Goal: Task Accomplishment & Management: Use online tool/utility

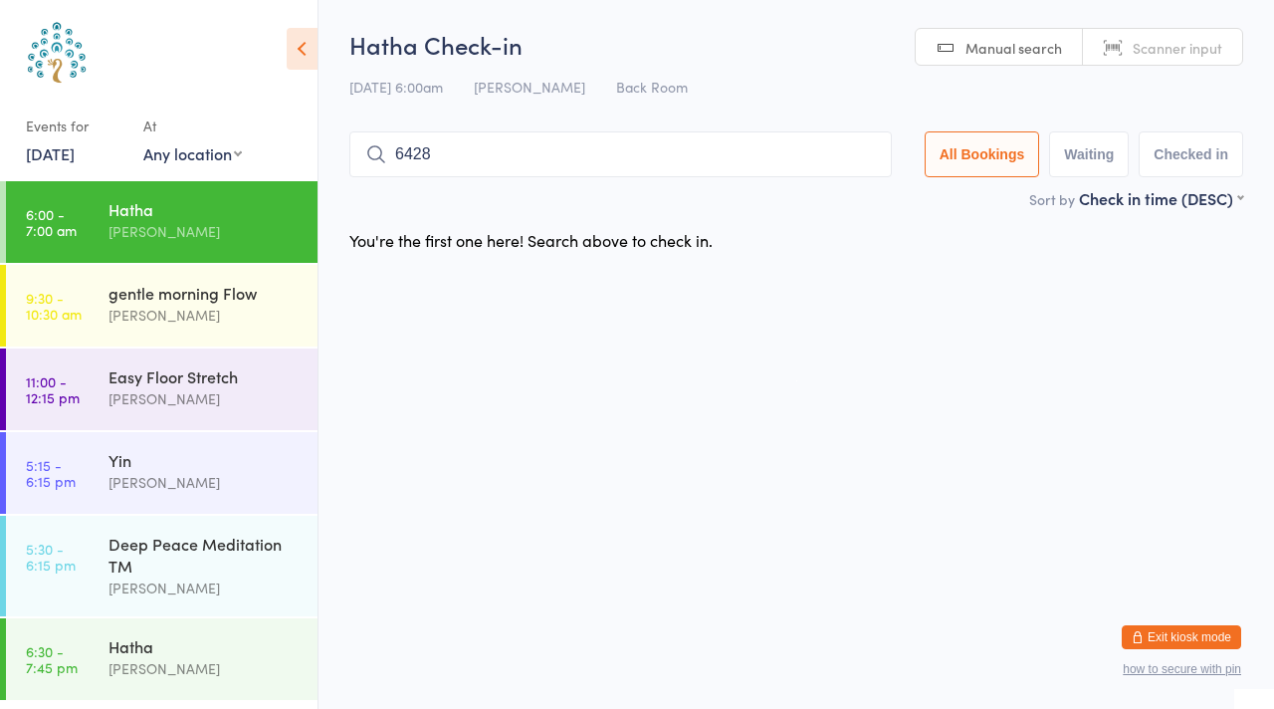
type input "6428"
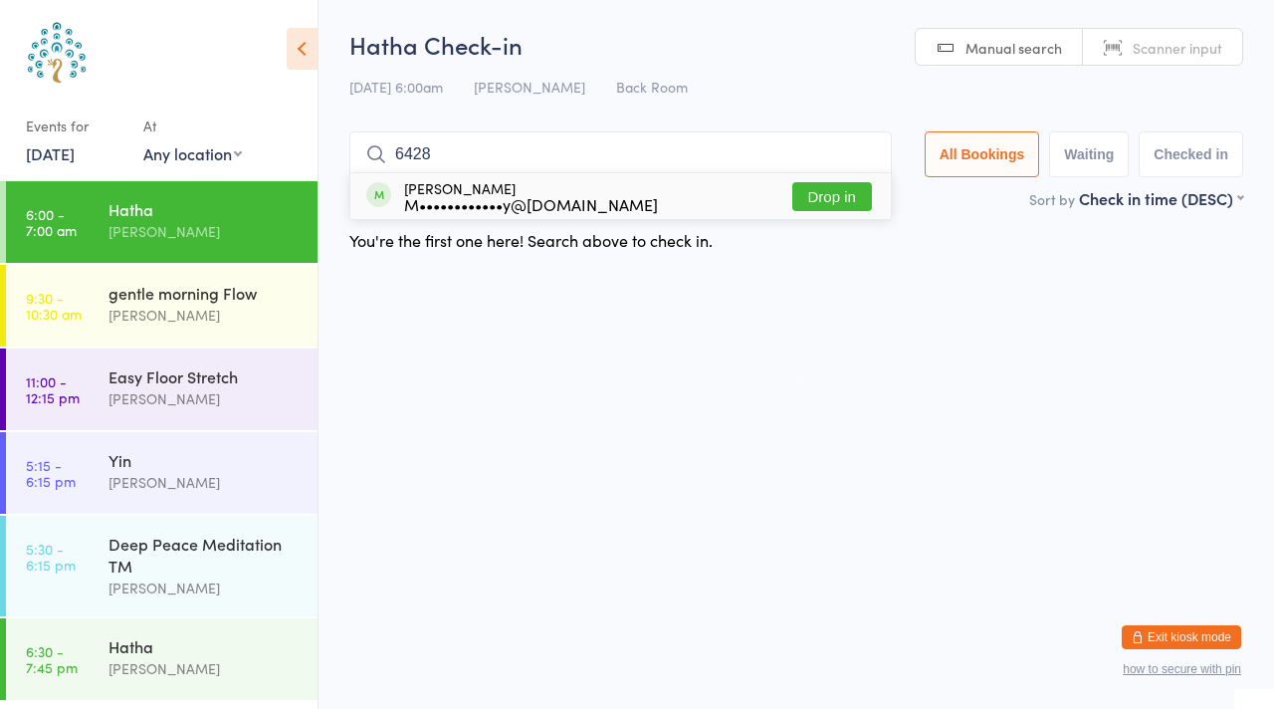
click at [814, 197] on button "Drop in" at bounding box center [832, 196] width 80 height 29
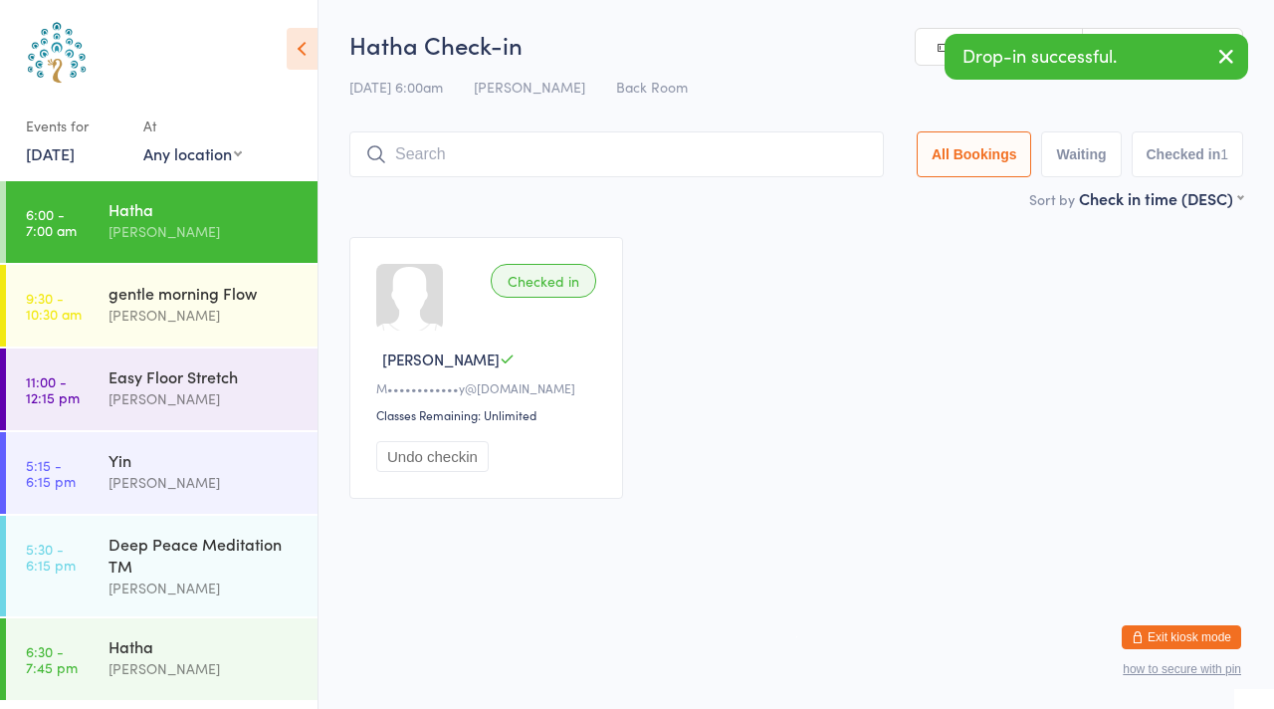
click at [1224, 55] on icon "button" at bounding box center [1226, 56] width 24 height 25
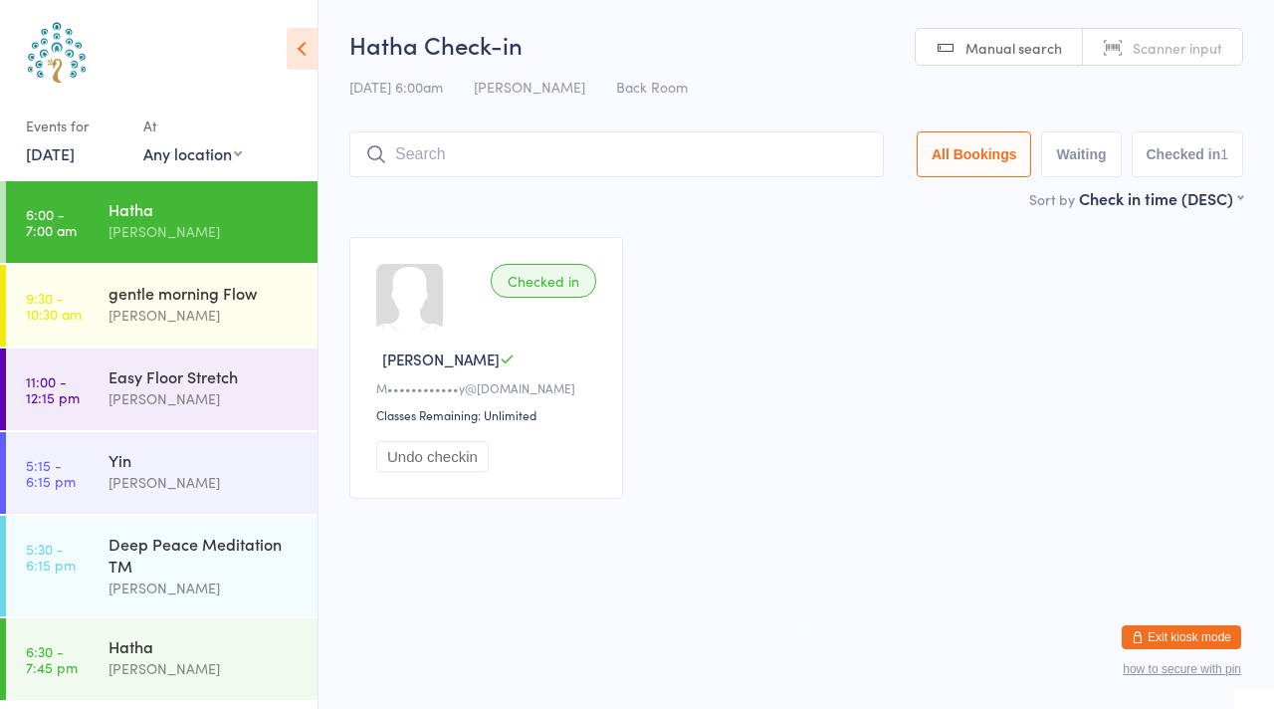
click at [1008, 52] on span "Manual search" at bounding box center [1013, 48] width 97 height 20
type input "8409"
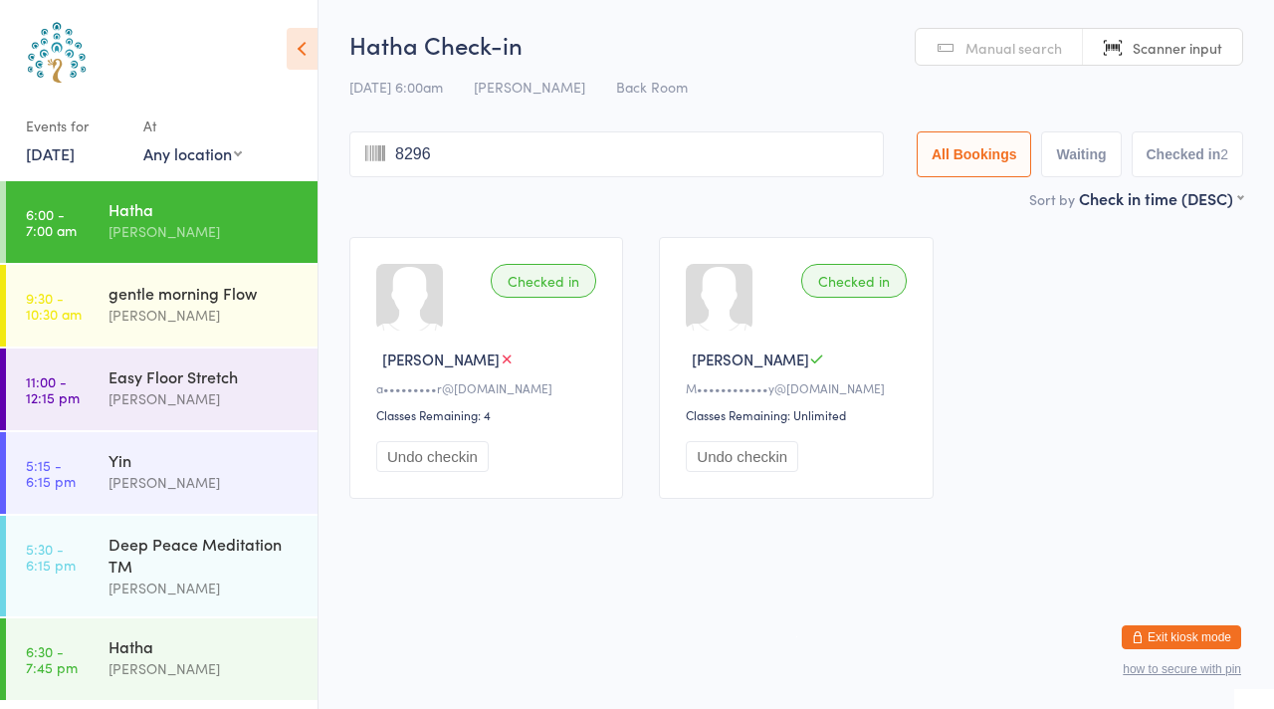
type input "8296"
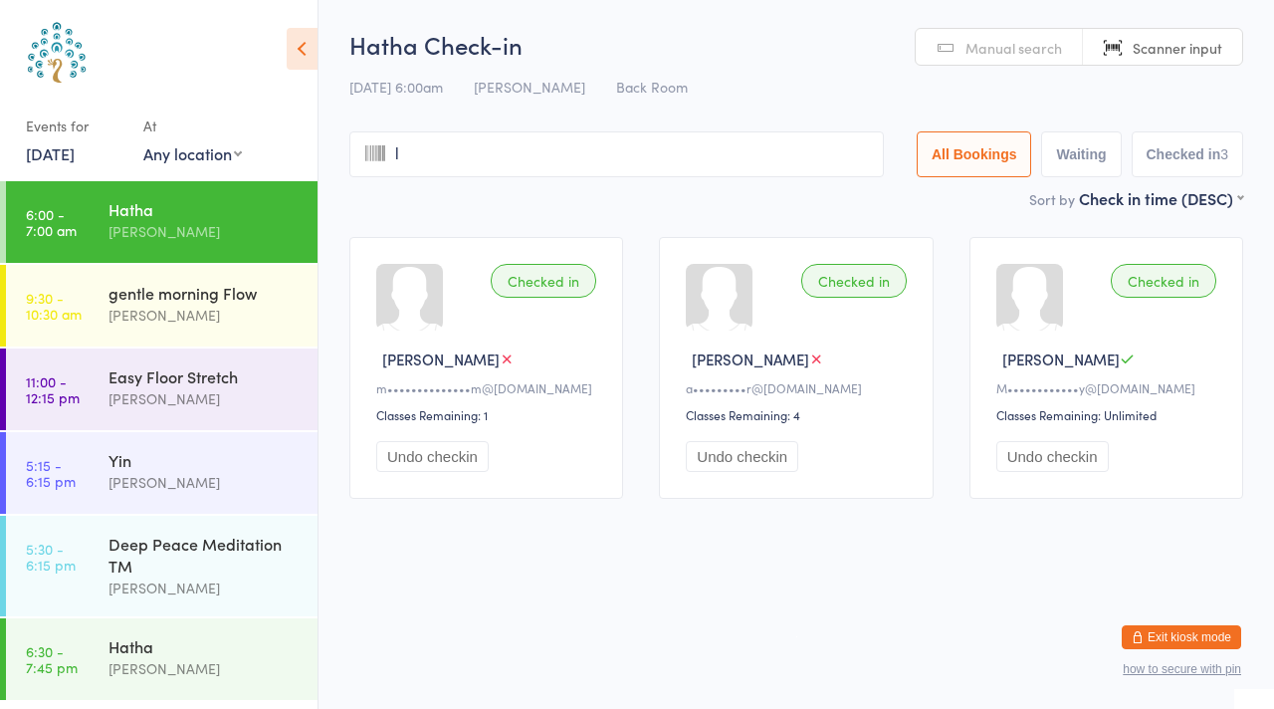
type input "lu"
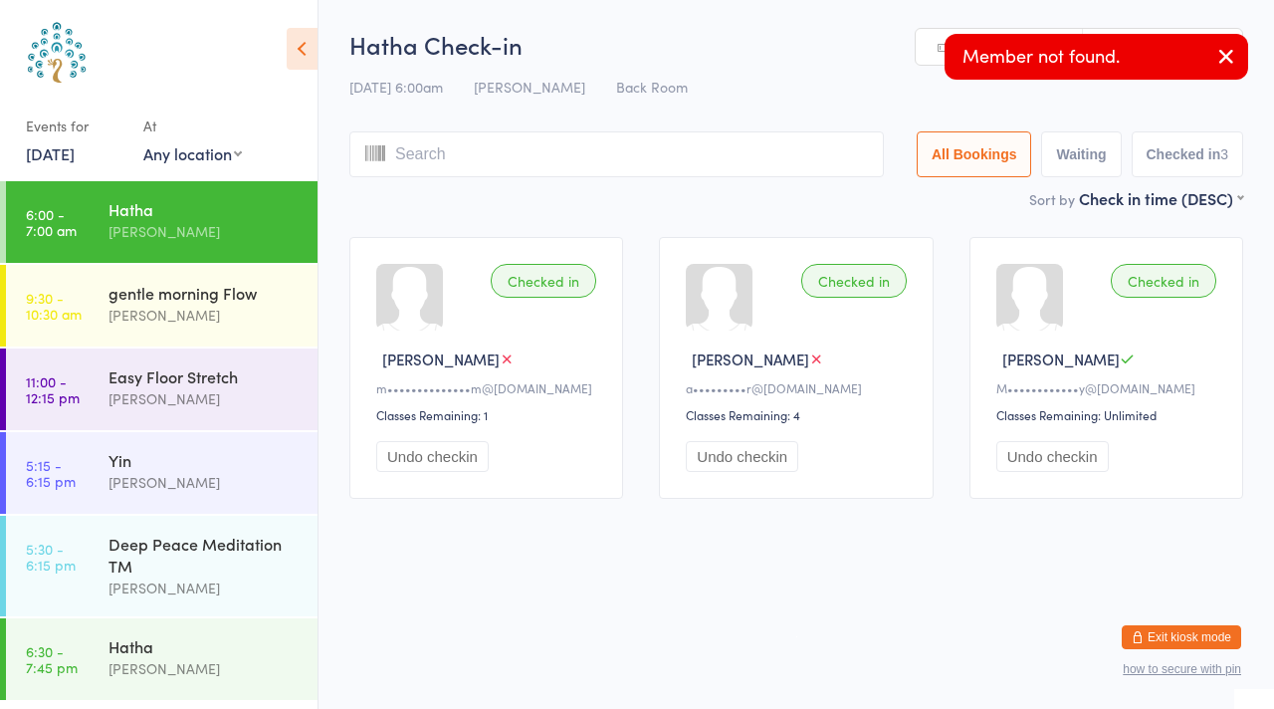
type input "n"
type input "d"
click at [1219, 54] on icon "button" at bounding box center [1226, 56] width 24 height 25
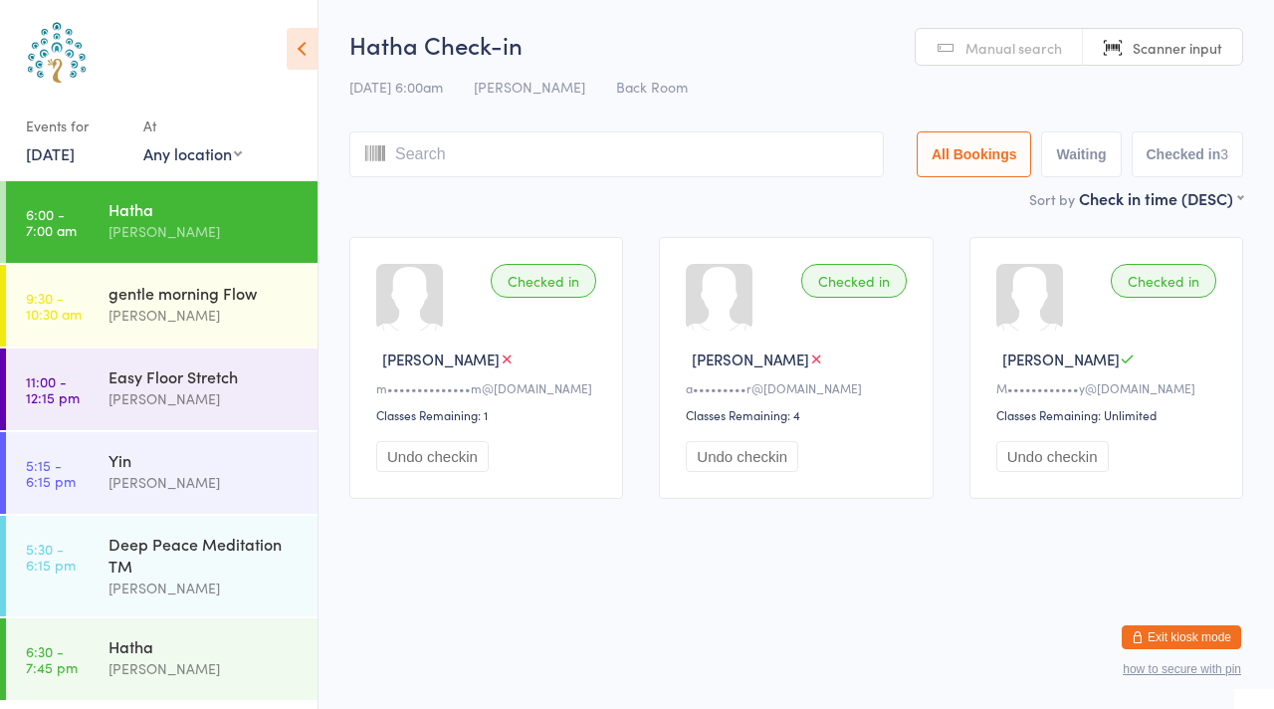
click at [944, 45] on link "Manual search" at bounding box center [999, 48] width 167 height 38
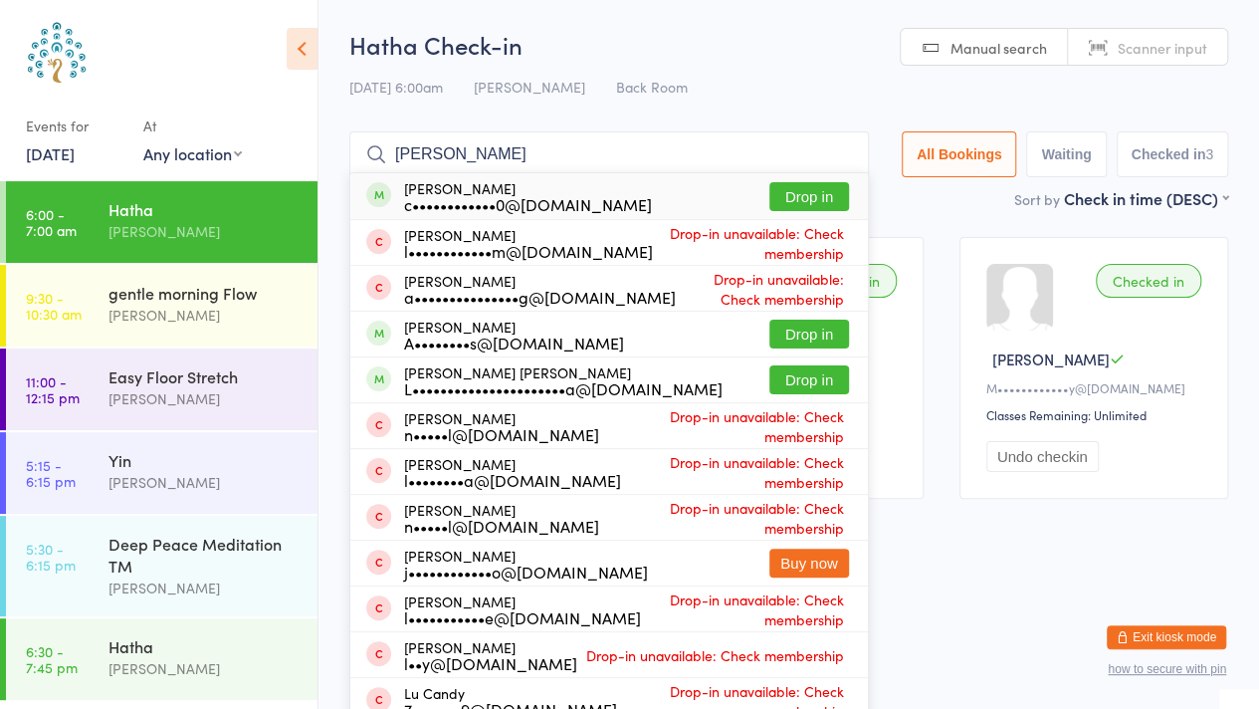
type input "[PERSON_NAME]"
click at [793, 190] on button "Drop in" at bounding box center [809, 196] width 80 height 29
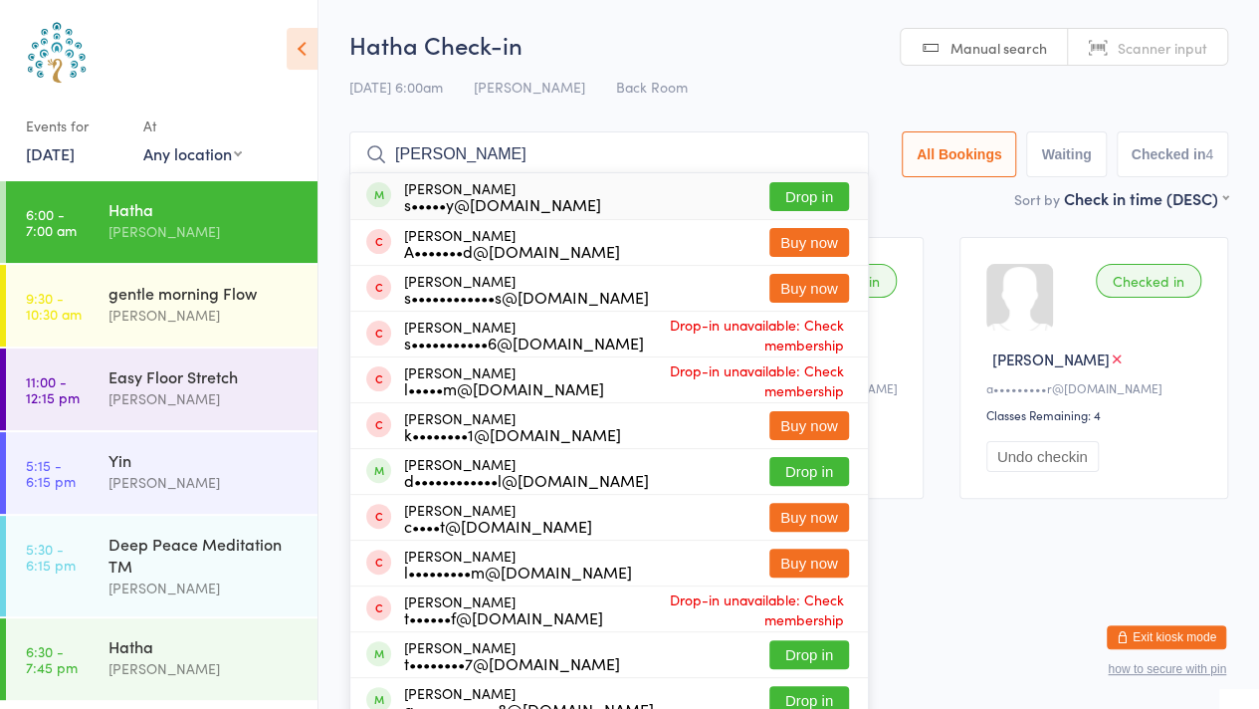
type input "[PERSON_NAME]"
click at [725, 189] on div "[PERSON_NAME] s•••••y@[DOMAIN_NAME] Drop in" at bounding box center [609, 196] width 518 height 46
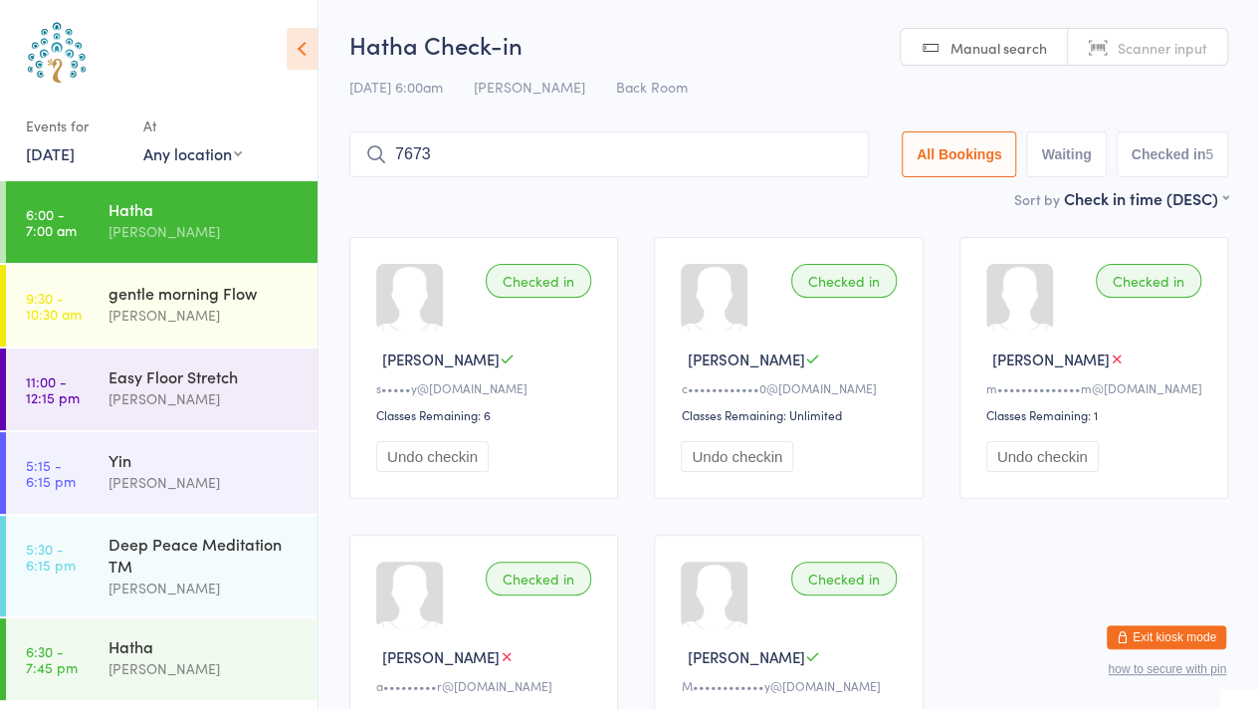
type input "7673"
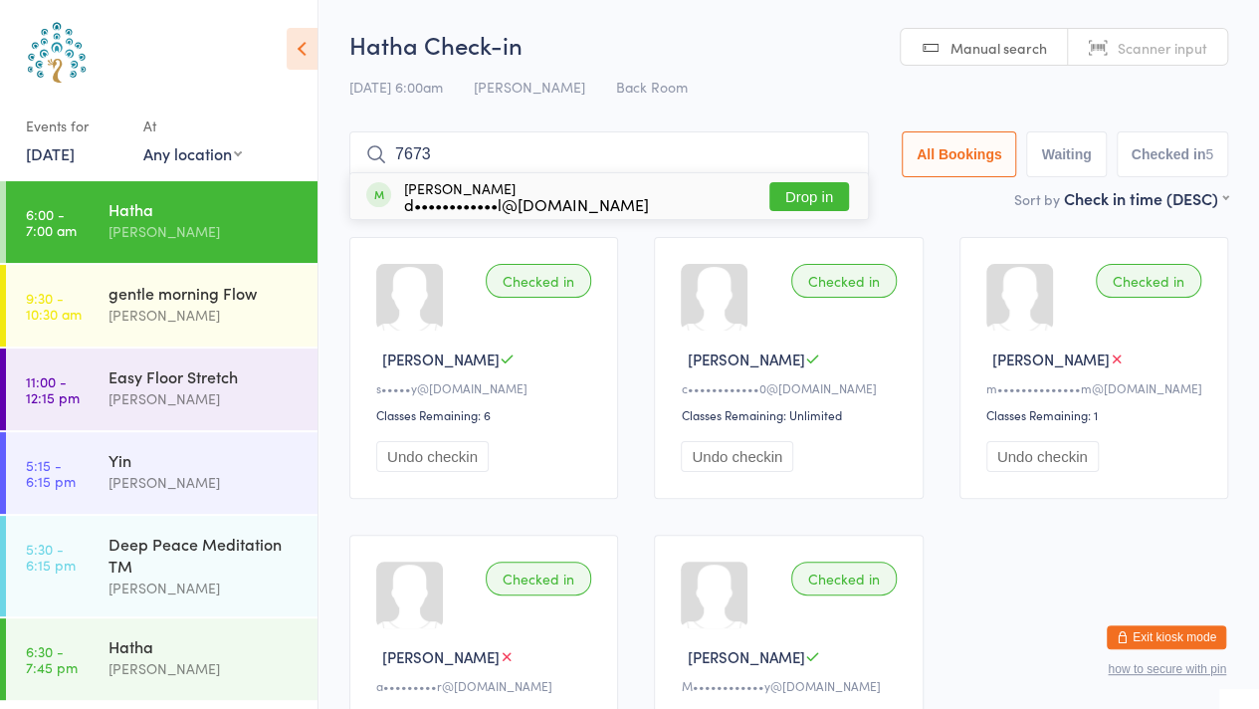
click at [788, 201] on button "Drop in" at bounding box center [809, 196] width 80 height 29
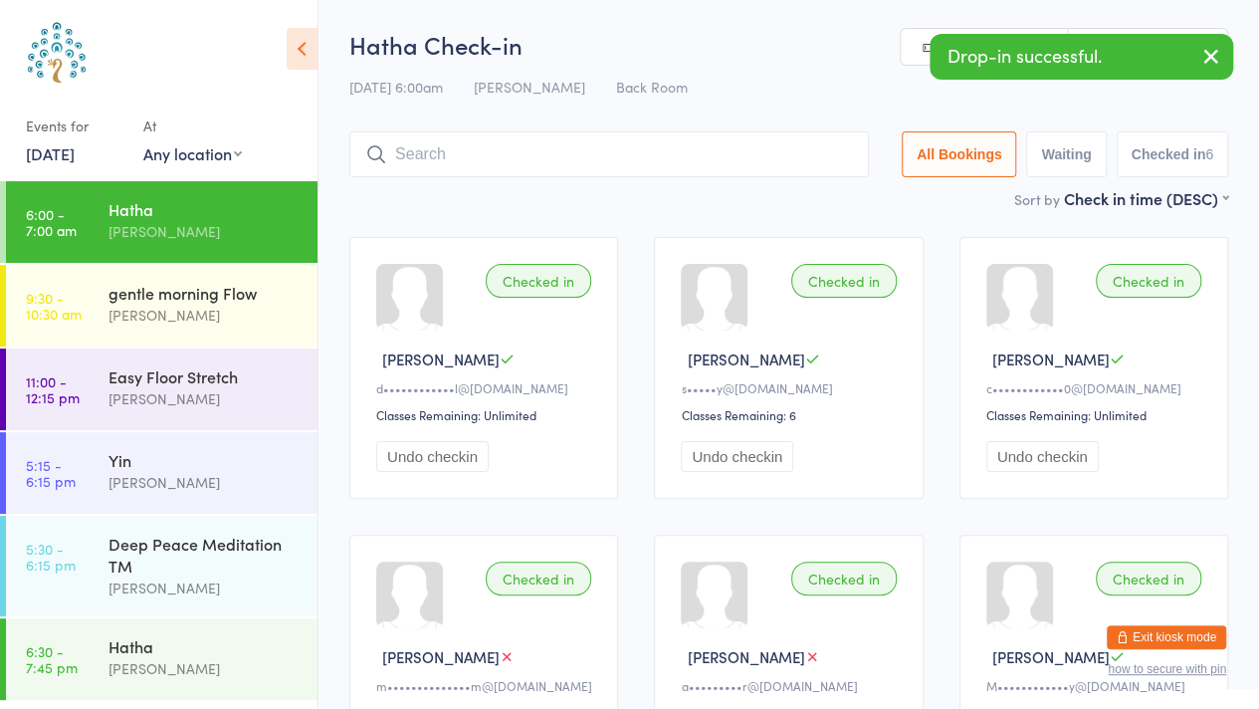
click at [918, 56] on link "Manual search" at bounding box center [984, 48] width 167 height 38
click at [1218, 55] on icon "button" at bounding box center [1211, 56] width 24 height 25
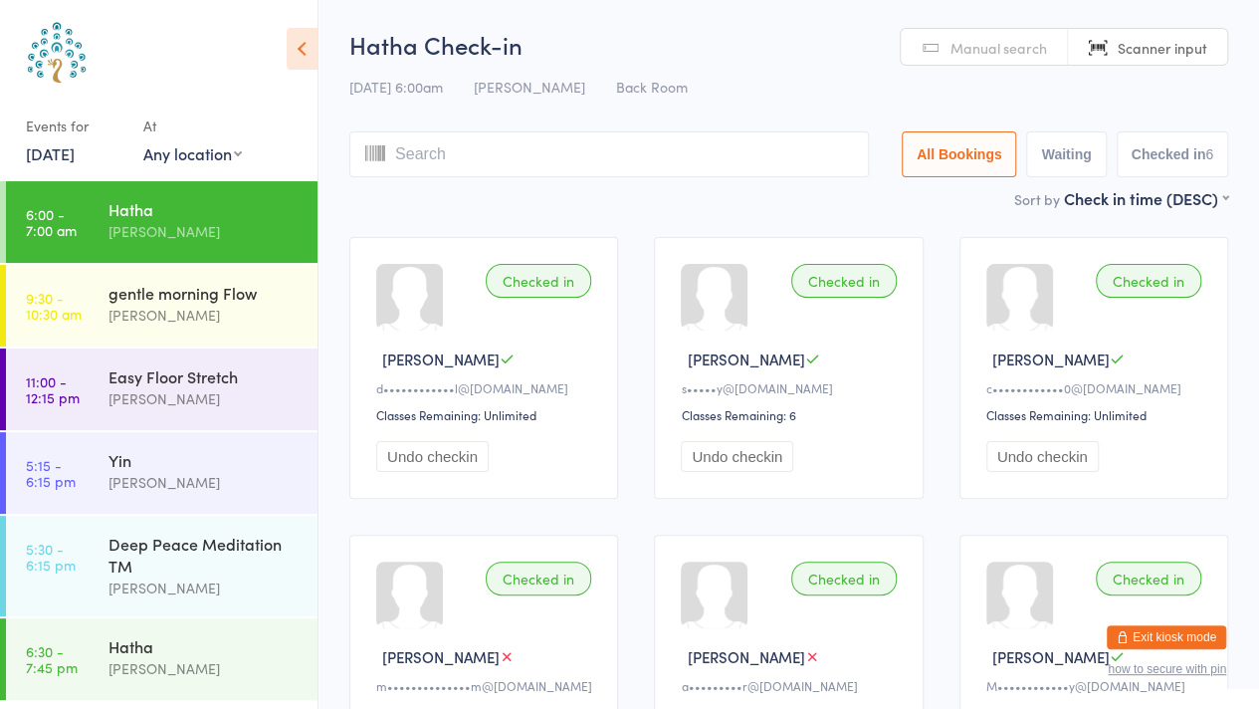
click at [49, 153] on link "[DATE]" at bounding box center [50, 153] width 49 height 22
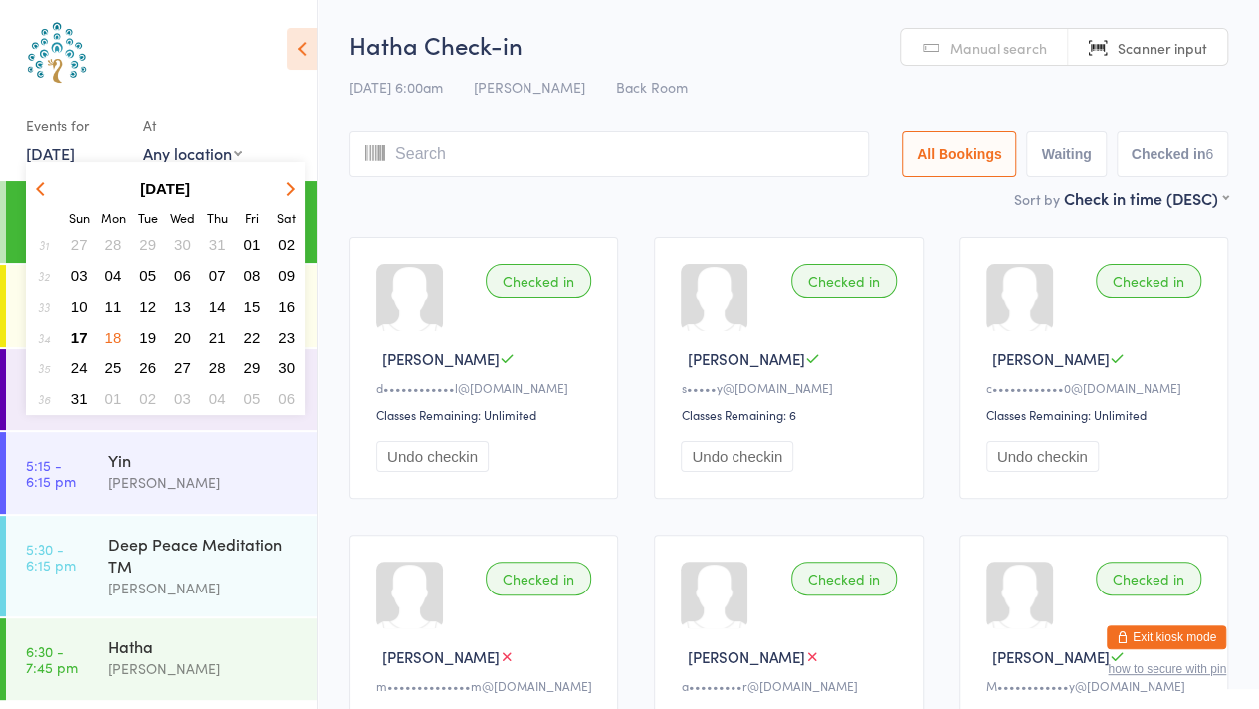
click at [121, 311] on button "11" at bounding box center [114, 306] width 31 height 27
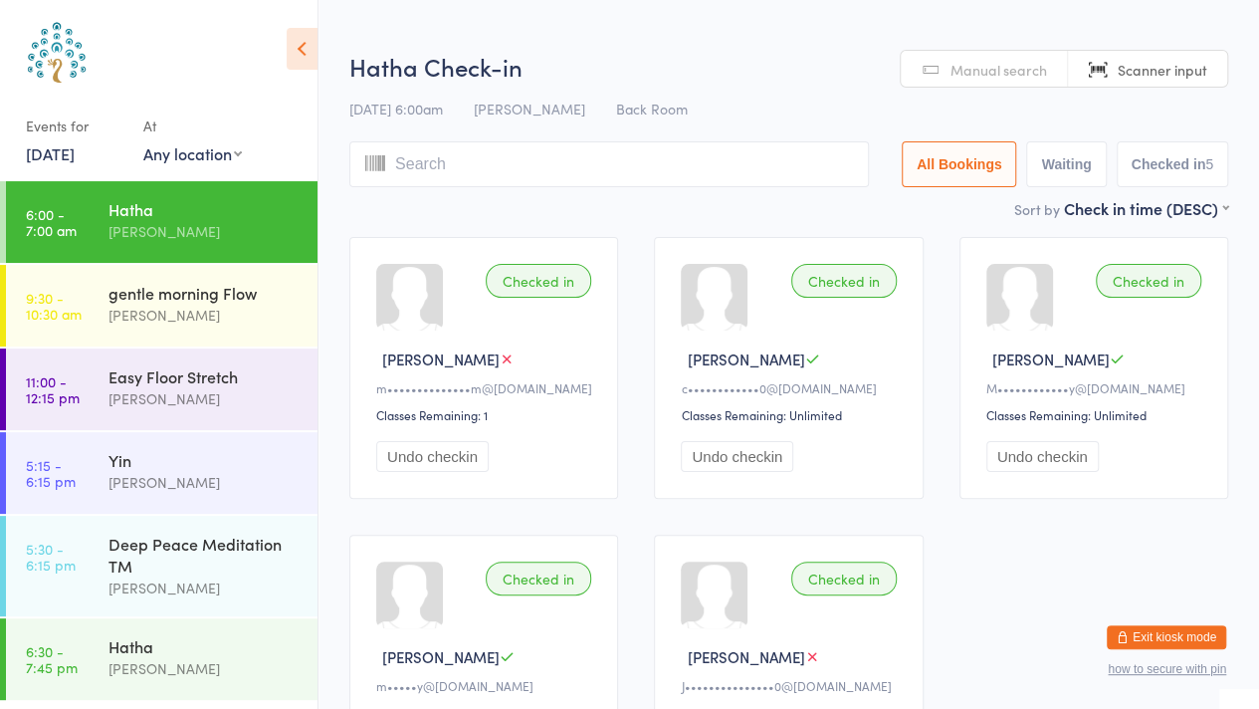
click at [50, 158] on link "[DATE]" at bounding box center [50, 153] width 49 height 22
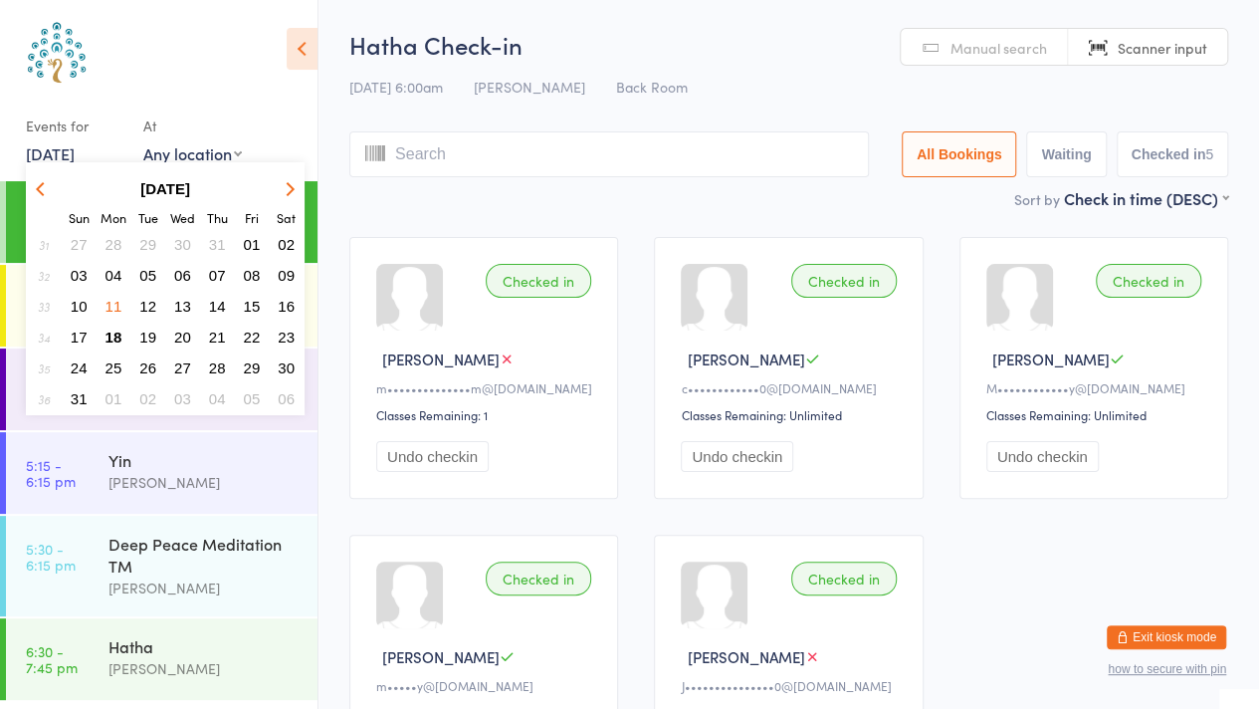
click at [119, 335] on span "18" at bounding box center [114, 336] width 17 height 17
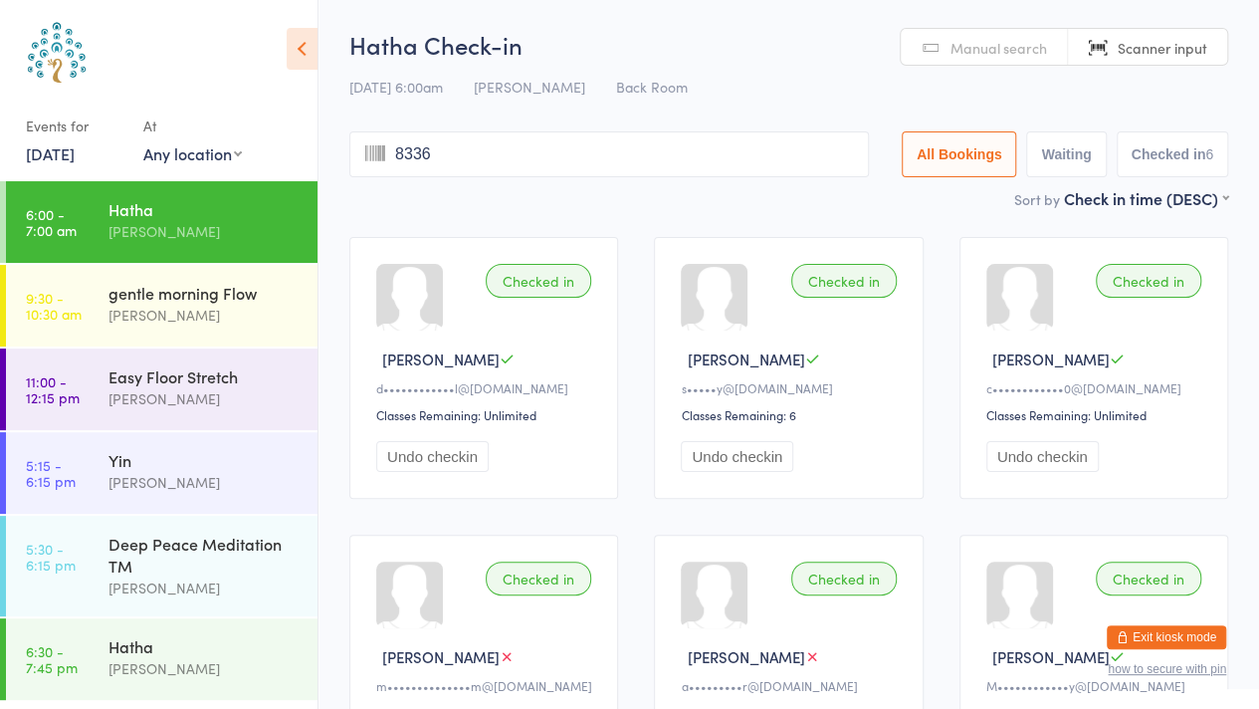
type input "8336"
